Goal: Contribute content: Add original content to the website for others to see

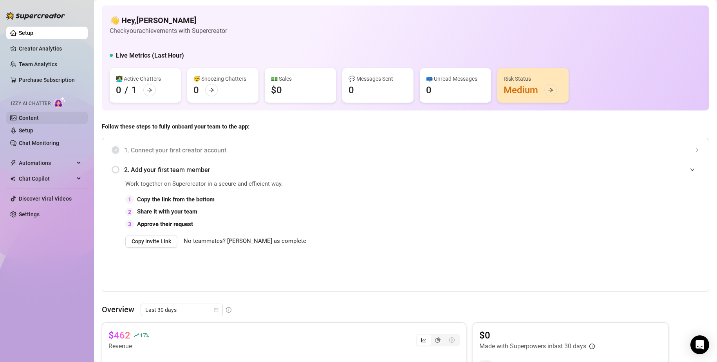
click at [39, 115] on link "Content" at bounding box center [29, 118] width 20 height 6
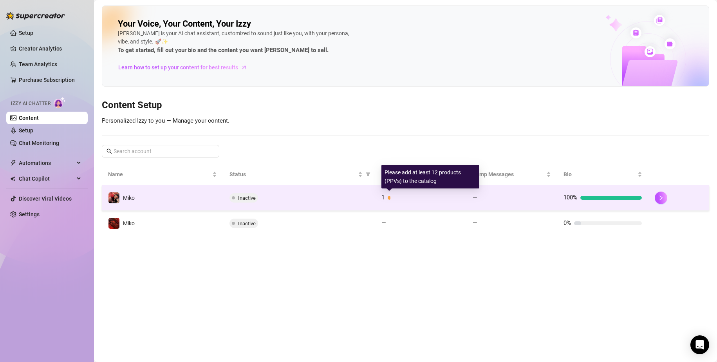
click at [385, 199] on span "1" at bounding box center [383, 197] width 3 height 7
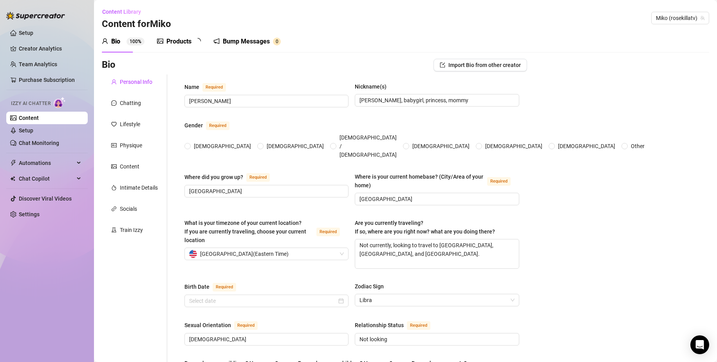
radio input "true"
type input "[DATE]"
click at [172, 44] on div "Products" at bounding box center [179, 41] width 25 height 9
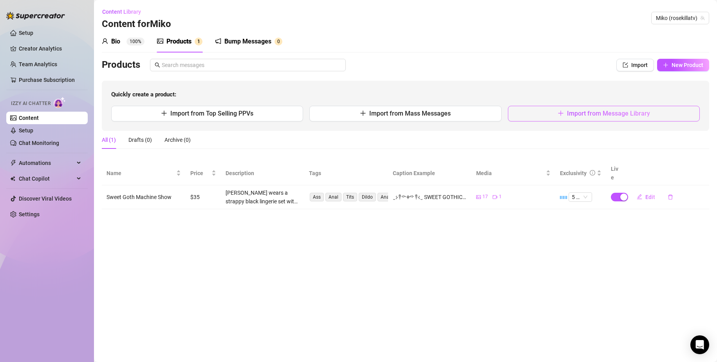
click at [553, 117] on button "Import from Message Library" at bounding box center [604, 114] width 192 height 16
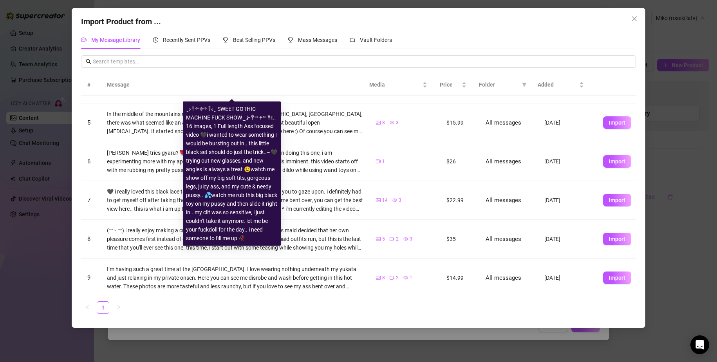
scroll to position [128, 0]
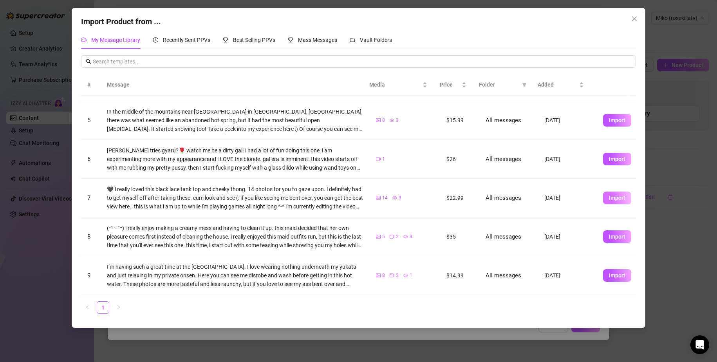
click at [614, 199] on span "Import" at bounding box center [617, 198] width 16 height 6
type textarea "🖤 i really loved this black lace tank top and cheeky thong. 14 photos for you t…"
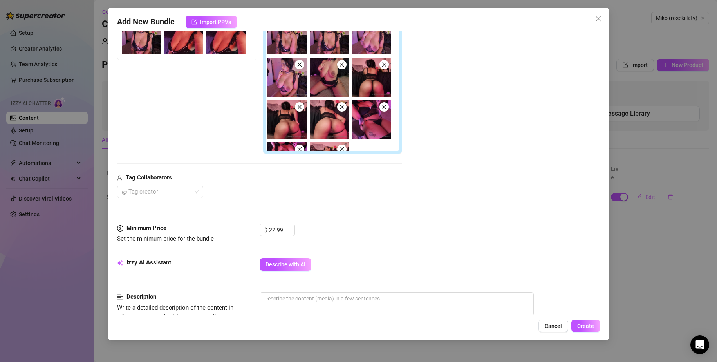
scroll to position [157, 0]
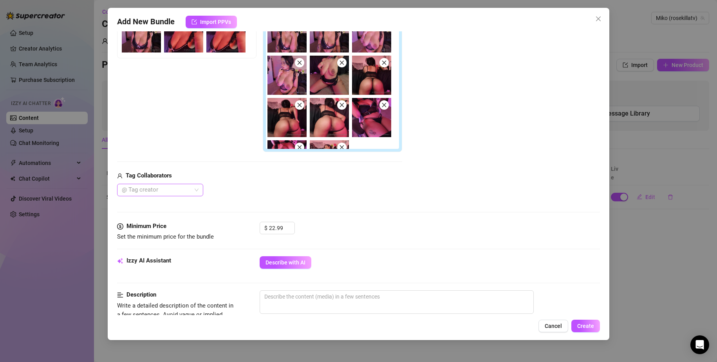
click at [170, 188] on div at bounding box center [156, 190] width 75 height 11
click at [288, 180] on div "Tag Collaborators" at bounding box center [259, 175] width 285 height 9
click at [183, 186] on div at bounding box center [156, 190] width 75 height 11
click at [254, 179] on div "Tag Collaborators" at bounding box center [259, 175] width 285 height 9
click at [281, 224] on input "22.99" at bounding box center [281, 228] width 25 height 12
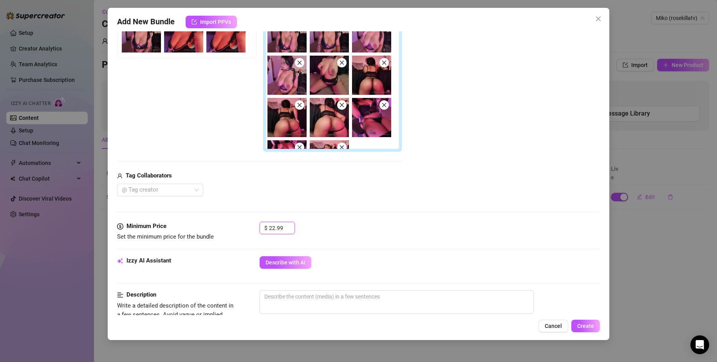
drag, startPoint x: 283, startPoint y: 225, endPoint x: 241, endPoint y: 231, distance: 42.3
click at [241, 231] on div "Minimum Price Set the minimum price for the bundle $ 22.99" at bounding box center [359, 232] width 484 height 20
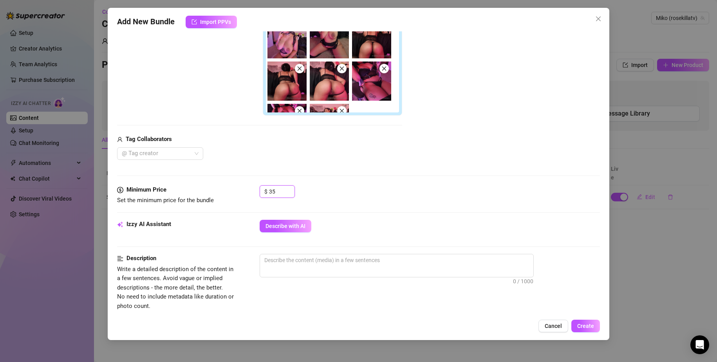
scroll to position [235, 0]
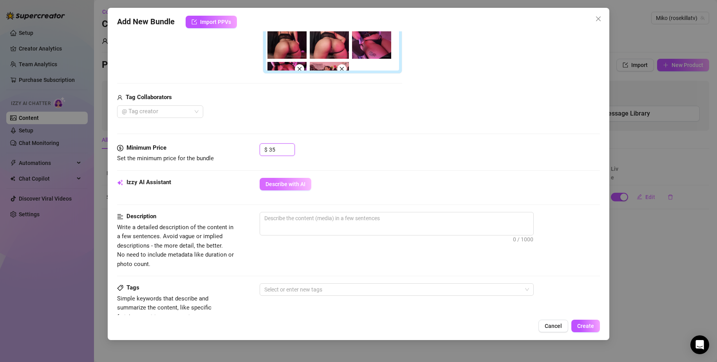
type input "35"
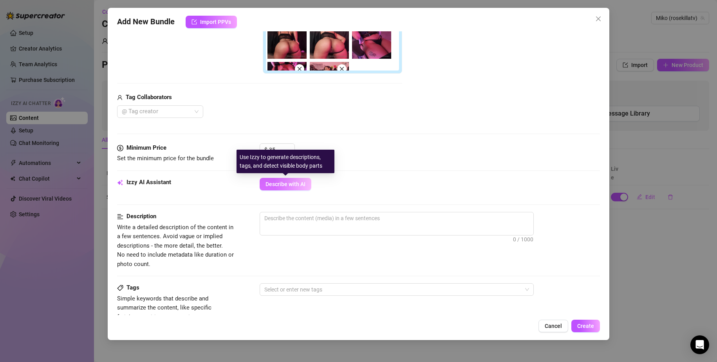
click at [291, 188] on button "Describe with AI" at bounding box center [286, 184] width 52 height 13
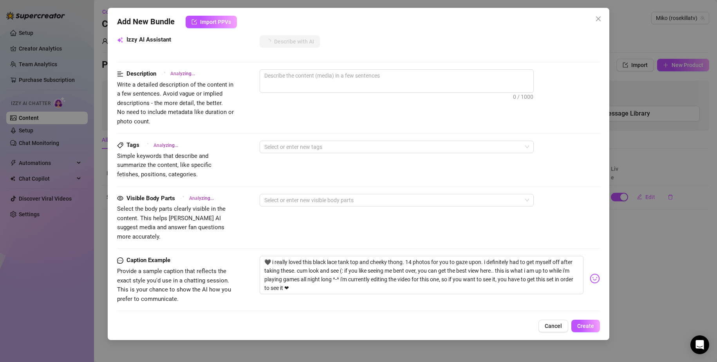
scroll to position [392, 0]
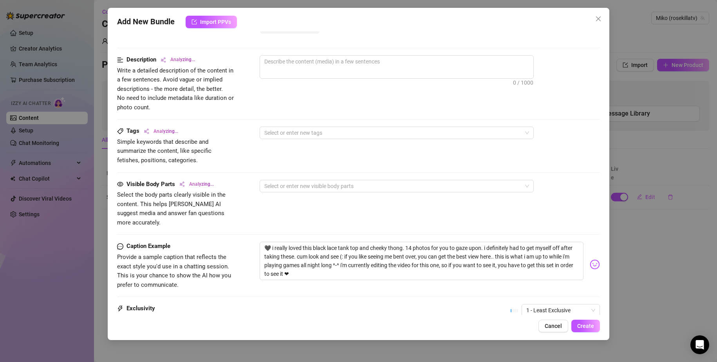
type textarea "Miko"
type textarea "[PERSON_NAME]"
type textarea "[PERSON_NAME] teases"
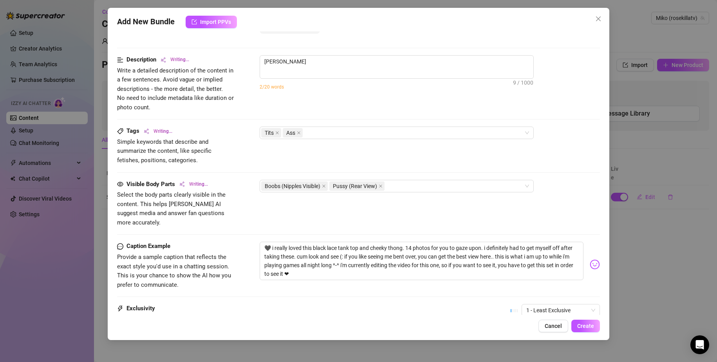
type textarea "[PERSON_NAME] teases"
type textarea "[PERSON_NAME] teases in"
type textarea "[PERSON_NAME] teases in a"
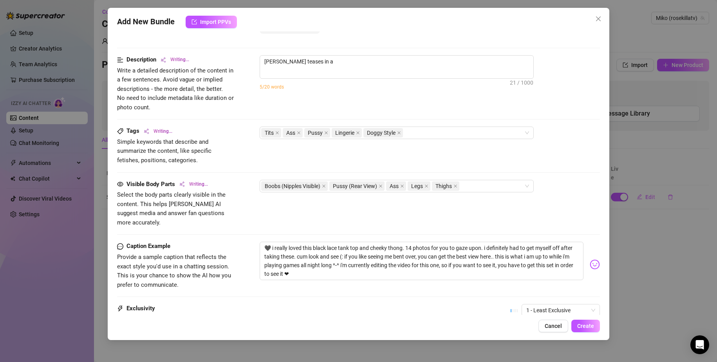
type textarea "[PERSON_NAME] teases in a black"
type textarea "[PERSON_NAME] teases in a black lace"
type textarea "[PERSON_NAME] teases in a black lace lingerie"
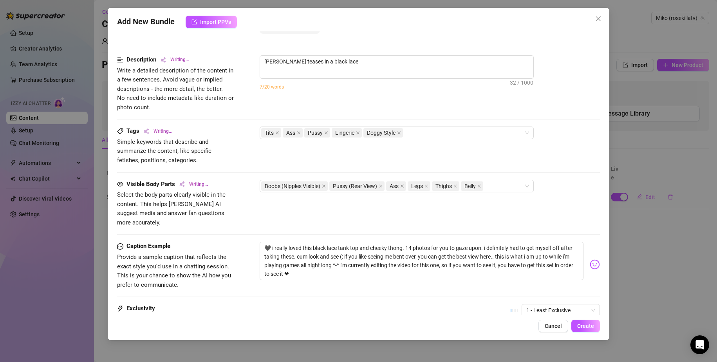
type textarea "[PERSON_NAME] teases in a black lace lingerie"
type textarea "[PERSON_NAME] teases in a black lace lingerie set"
type textarea "[PERSON_NAME] teases in a black lace lingerie set with"
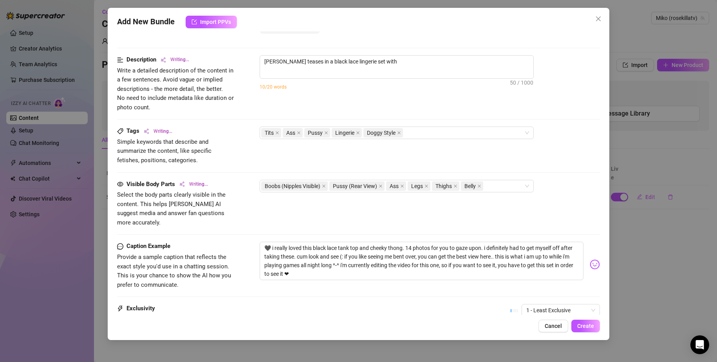
type textarea "[PERSON_NAME] teases in a black lace lingerie set with strappy"
type textarea "[PERSON_NAME] teases in a black lace lingerie set with strappy panties"
type textarea "[PERSON_NAME] teases in a black lace lingerie set with strappy panties and"
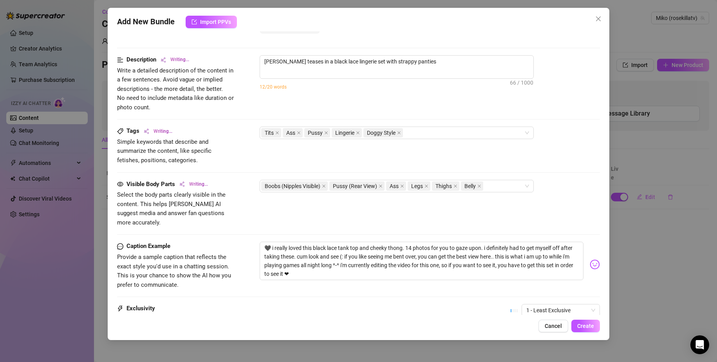
type textarea "[PERSON_NAME] teases in a black lace lingerie set with strappy panties and"
type textarea "[PERSON_NAME] teases in a black lace lingerie set with strappy panties and a"
type textarea "[PERSON_NAME] teases in a black lace lingerie set with strappy panties and a ch…"
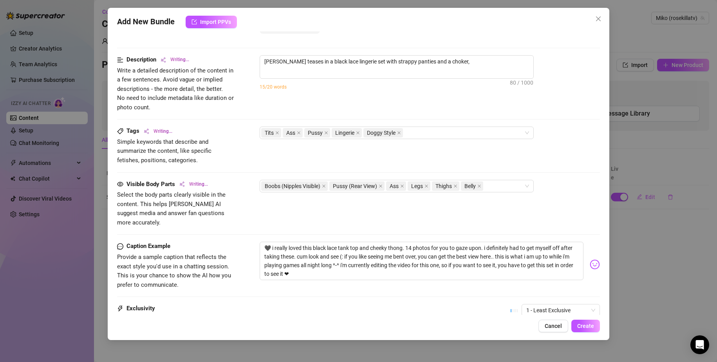
type textarea "[PERSON_NAME] teases in a black lace lingerie set with strappy panties and a ch…"
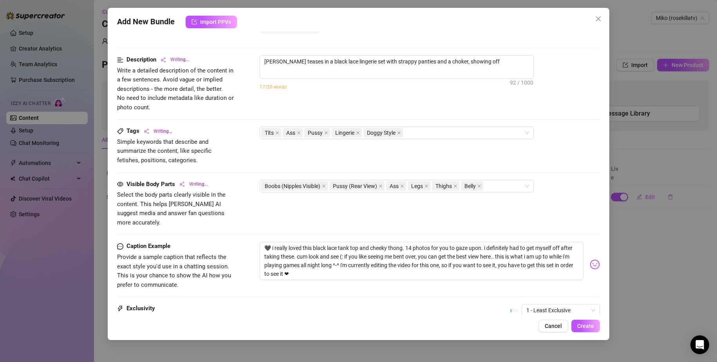
type textarea "[PERSON_NAME] teases in a black lace lingerie set with strappy panties and a ch…"
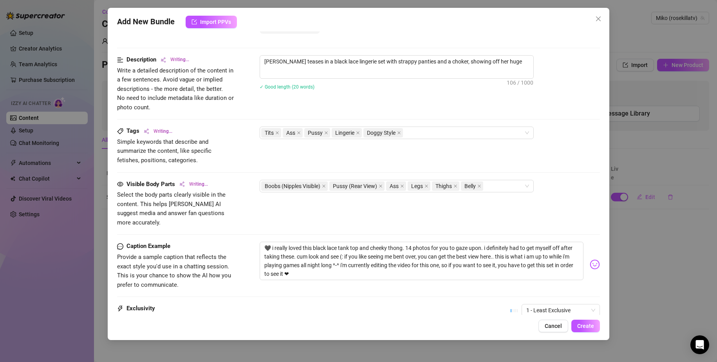
type textarea "[PERSON_NAME] teases in a black lace lingerie set with strappy panties and a ch…"
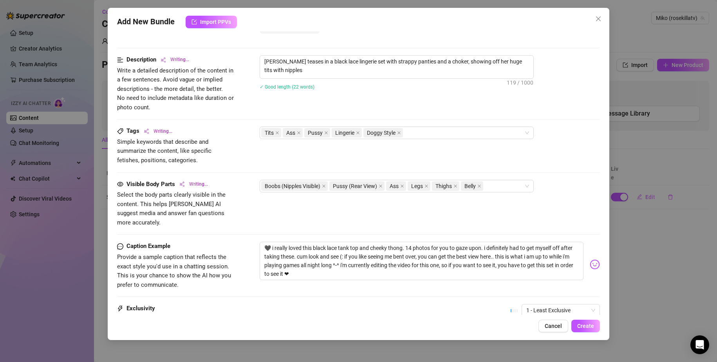
type textarea "[PERSON_NAME] teases in a black lace lingerie set with strappy panties and a ch…"
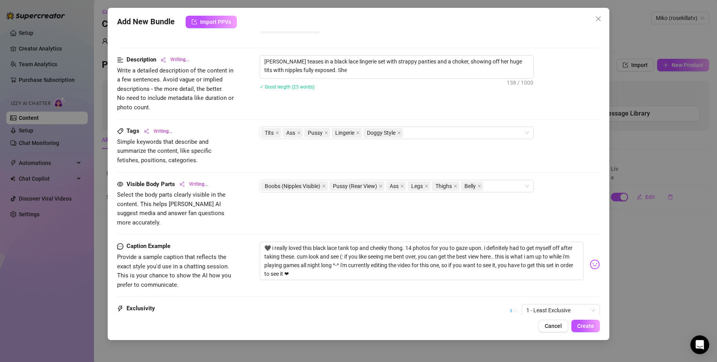
type textarea "[PERSON_NAME] teases in a black lace lingerie set with strappy panties and a ch…"
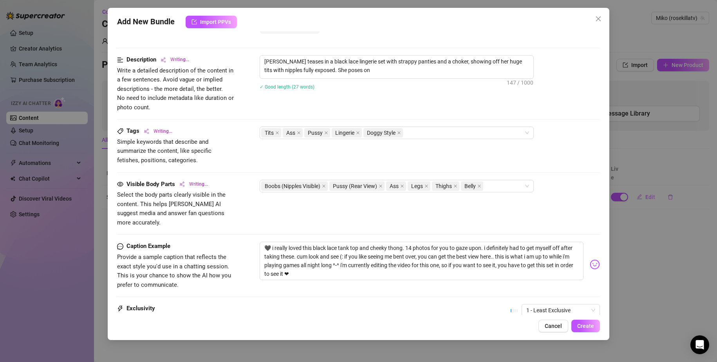
type textarea "[PERSON_NAME] teases in a black lace lingerie set with strappy panties and a ch…"
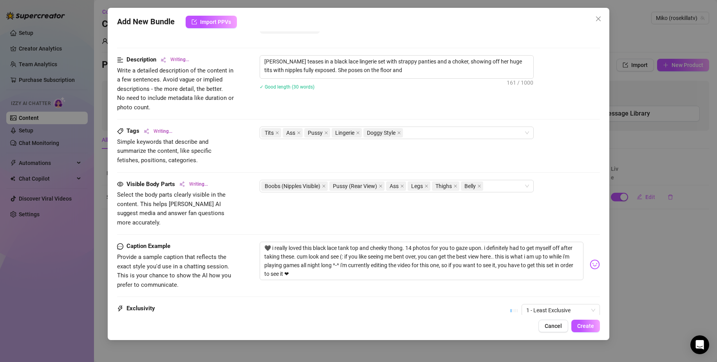
type textarea "[PERSON_NAME] teases in a black lace lingerie set with strappy panties and a ch…"
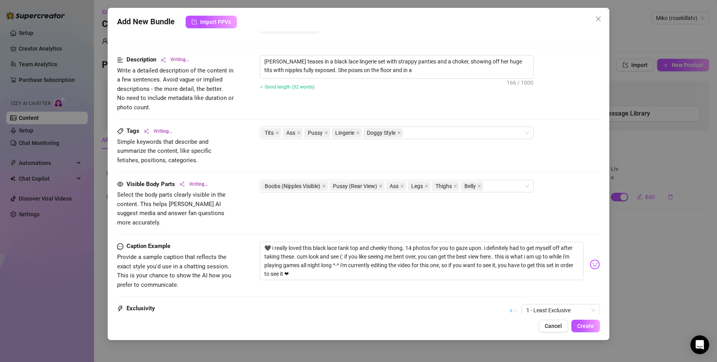
type textarea "[PERSON_NAME] teases in a black lace lingerie set with strappy panties and a ch…"
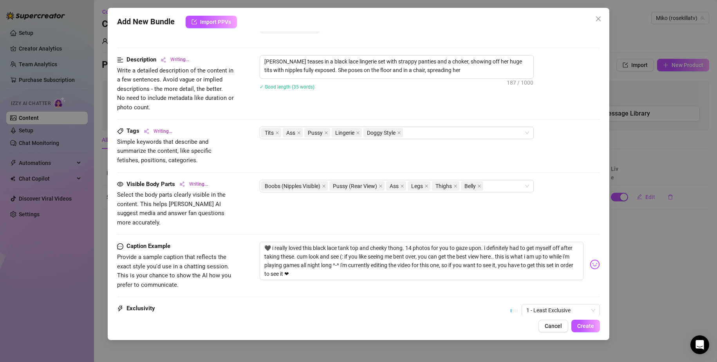
type textarea "[PERSON_NAME] teases in a black lace lingerie set with strappy panties and a ch…"
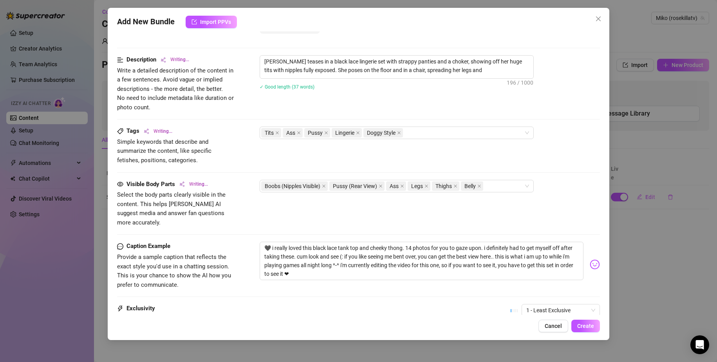
type textarea "[PERSON_NAME] teases in a black lace lingerie set with strappy panties and a ch…"
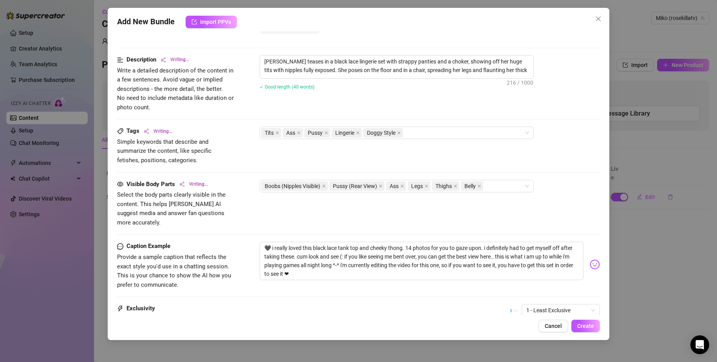
type textarea "[PERSON_NAME] teases in a black lace lingerie set with strappy panties and a ch…"
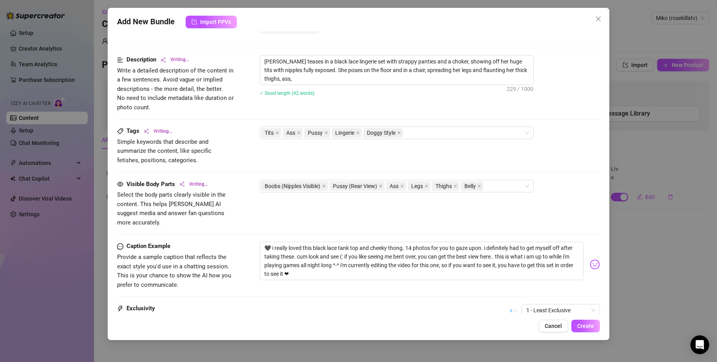
type textarea "[PERSON_NAME] teases in a black lace lingerie set with strappy panties and a ch…"
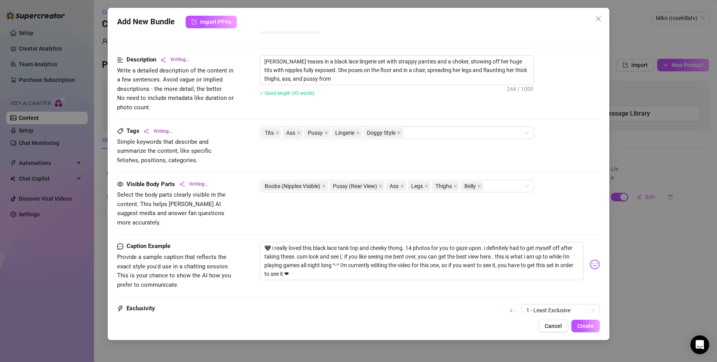
type textarea "[PERSON_NAME] teases in a black lace lingerie set with strappy panties and a ch…"
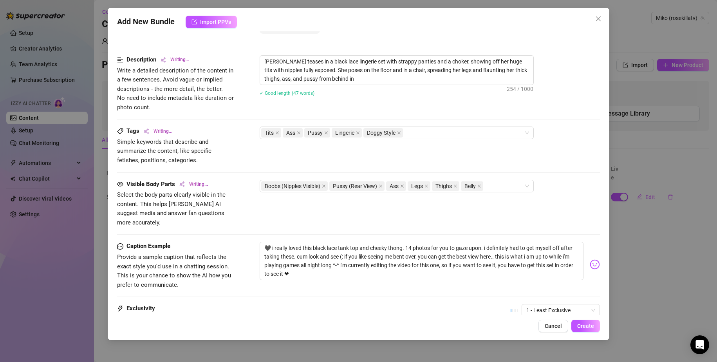
type textarea "[PERSON_NAME] teases in a black lace lingerie set with strappy panties and a ch…"
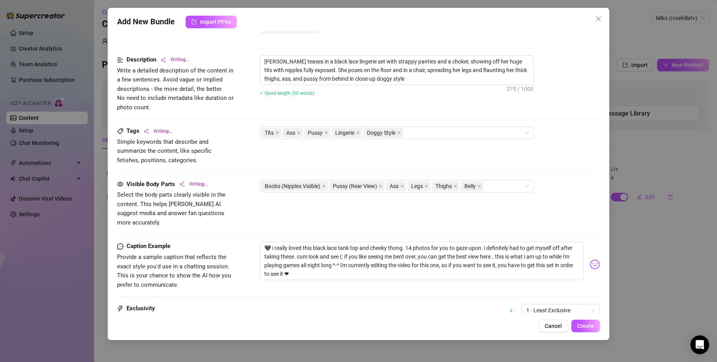
type textarea "[PERSON_NAME] teases in a black lace lingerie set with strappy panties and a ch…"
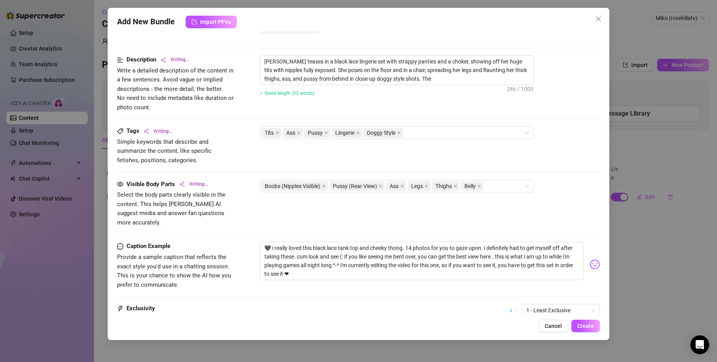
type textarea "[PERSON_NAME] teases in a black lace lingerie set with strappy panties and a ch…"
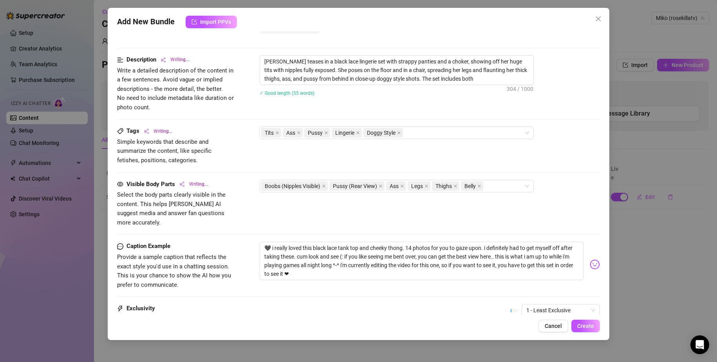
type textarea "[PERSON_NAME] teases in a black lace lingerie set with strappy panties and a ch…"
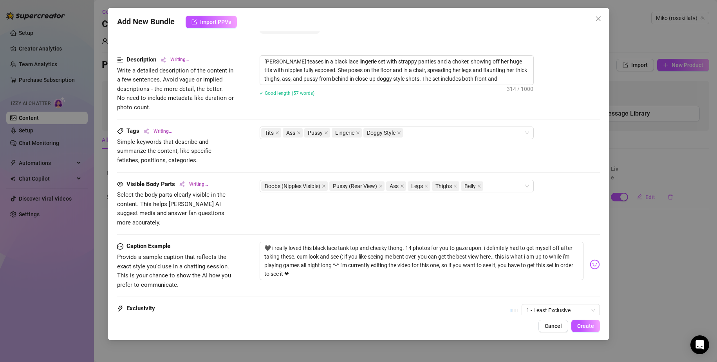
type textarea "[PERSON_NAME] teases in a black lace lingerie set with strappy panties and a ch…"
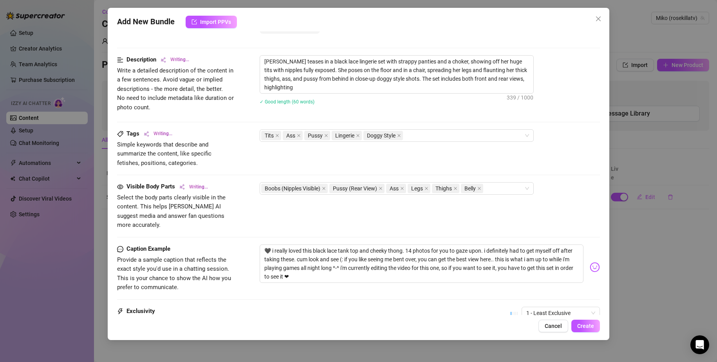
type textarea "[PERSON_NAME] teases in a black lace lingerie set with strappy panties and a ch…"
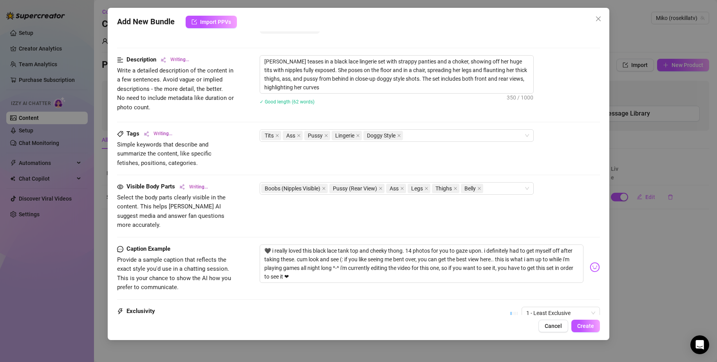
type textarea "[PERSON_NAME] teases in a black lace lingerie set with strappy panties and a ch…"
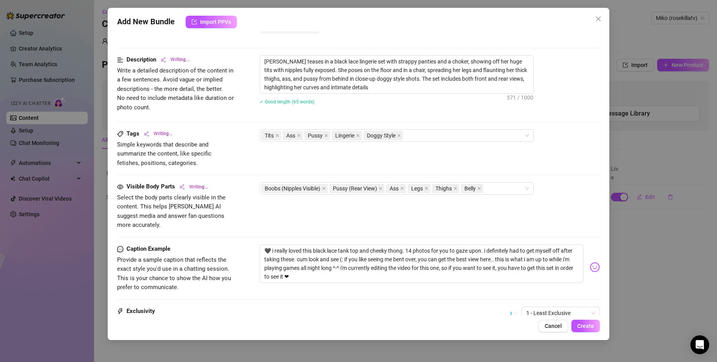
type textarea "[PERSON_NAME] teases in a black lace lingerie set with strappy panties and a ch…"
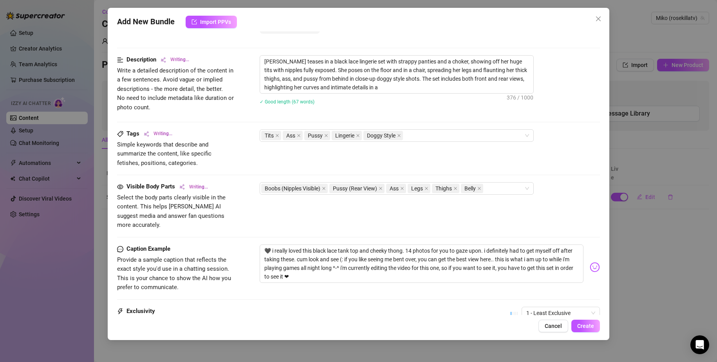
type textarea "[PERSON_NAME] teases in a black lace lingerie set with strappy panties and a ch…"
